Goal: Information Seeking & Learning: Stay updated

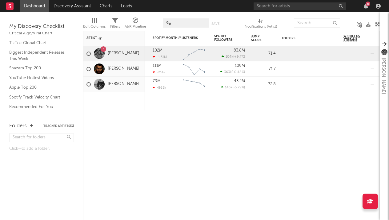
scroll to position [35, 0]
click at [28, 85] on link "Apple Top 200" at bounding box center [38, 88] width 58 height 7
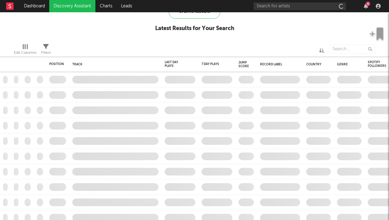
checkbox input "true"
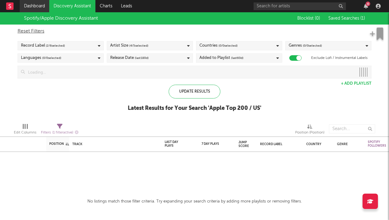
click at [42, 4] on link "Dashboard" at bounding box center [35, 6] width 30 height 12
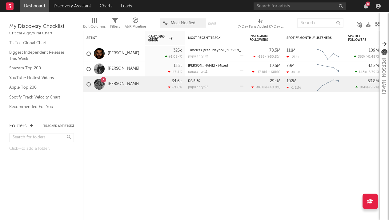
scroll to position [35, 0]
click at [40, 95] on link "Spotify Track Velocity Chart" at bounding box center [38, 97] width 58 height 7
click at [167, 0] on nav "Dashboard Discovery Assistant Charts Leads 6" at bounding box center [194, 6] width 389 height 12
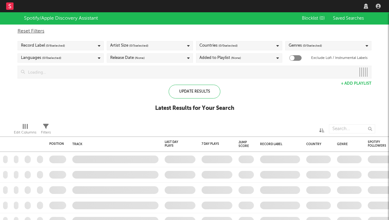
checkbox input "true"
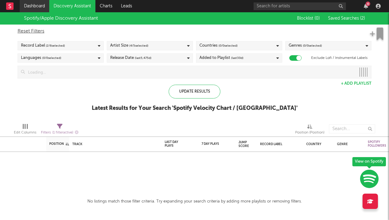
click at [39, 4] on link "Dashboard" at bounding box center [35, 6] width 30 height 12
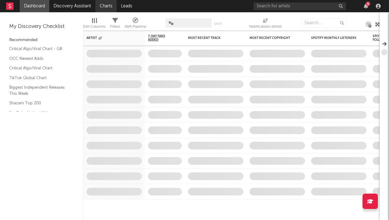
click at [97, 5] on link "Charts" at bounding box center [105, 6] width 21 height 12
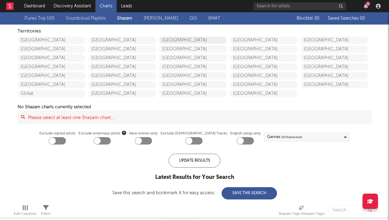
click at [185, 38] on link "United Kingdom" at bounding box center [193, 40] width 68 height 7
checkbox input "true"
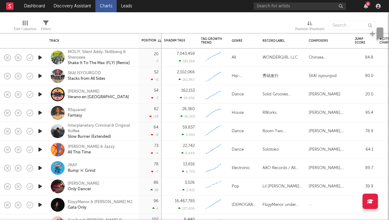
click at [41, 77] on icon "button" at bounding box center [40, 76] width 6 height 8
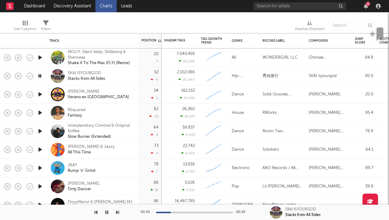
click at [41, 94] on icon "button" at bounding box center [40, 95] width 6 height 8
click at [40, 113] on icon "button" at bounding box center [40, 113] width 6 height 8
click at [41, 132] on icon "button" at bounding box center [40, 132] width 6 height 8
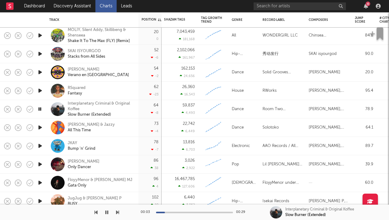
click at [40, 127] on icon "button" at bounding box center [40, 128] width 6 height 8
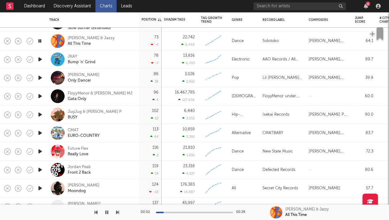
click at [42, 58] on icon "button" at bounding box center [40, 60] width 6 height 8
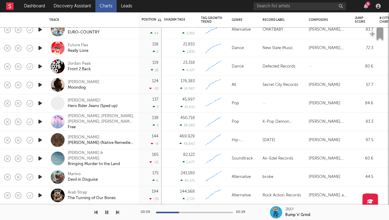
click at [39, 140] on icon "button" at bounding box center [40, 141] width 6 height 8
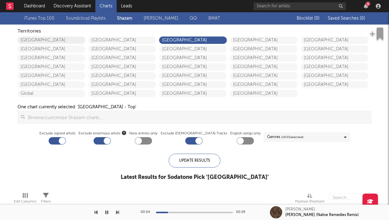
click at [37, 40] on link "United States" at bounding box center [52, 40] width 68 height 7
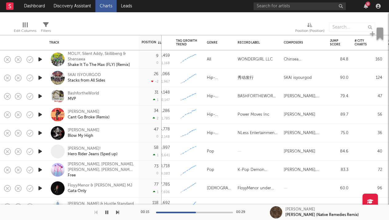
click at [42, 115] on icon "button" at bounding box center [40, 115] width 6 height 8
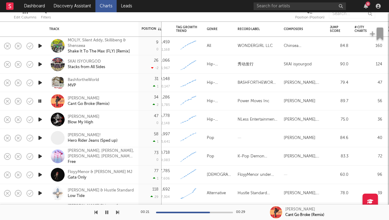
click at [39, 83] on icon "button" at bounding box center [40, 83] width 6 height 8
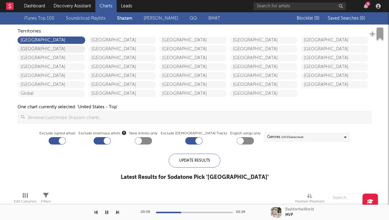
click at [48, 49] on link "Canada" at bounding box center [52, 49] width 68 height 7
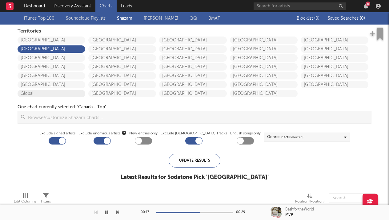
click at [40, 94] on link "Global" at bounding box center [52, 93] width 68 height 7
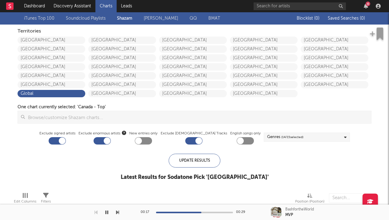
checkbox input "true"
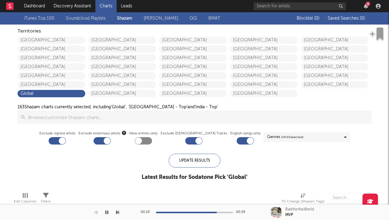
click at [104, 6] on link "Charts" at bounding box center [105, 6] width 21 height 12
